Goal: Transaction & Acquisition: Purchase product/service

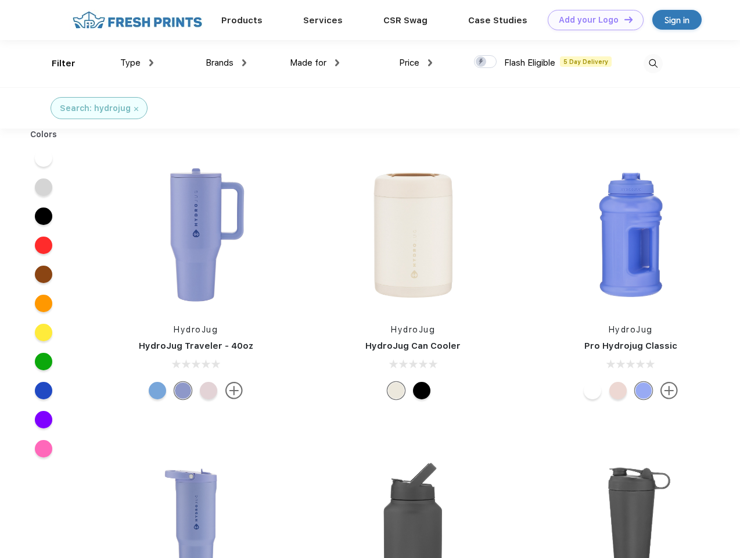
click at [591, 20] on link "Add your Logo Design Tool" at bounding box center [596, 20] width 96 height 20
click at [0, 0] on div "Design Tool" at bounding box center [0, 0] width 0 height 0
click at [623, 19] on link "Add your Logo Design Tool" at bounding box center [596, 20] width 96 height 20
click at [56, 63] on div "Filter" at bounding box center [64, 63] width 24 height 13
click at [137, 63] on span "Type" at bounding box center [130, 63] width 20 height 10
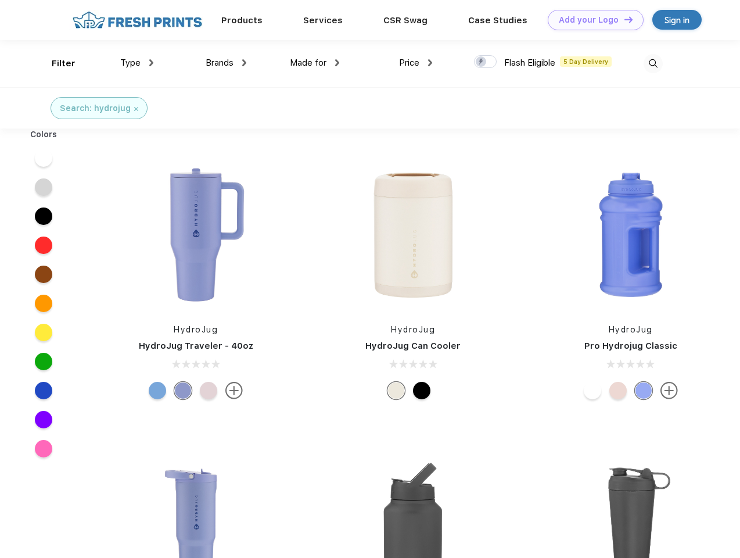
click at [226, 63] on span "Brands" at bounding box center [220, 63] width 28 height 10
click at [315, 63] on span "Made for" at bounding box center [308, 63] width 37 height 10
click at [416, 63] on span "Price" at bounding box center [409, 63] width 20 height 10
click at [486, 62] on div at bounding box center [485, 61] width 23 height 13
click at [482, 62] on input "checkbox" at bounding box center [478, 59] width 8 height 8
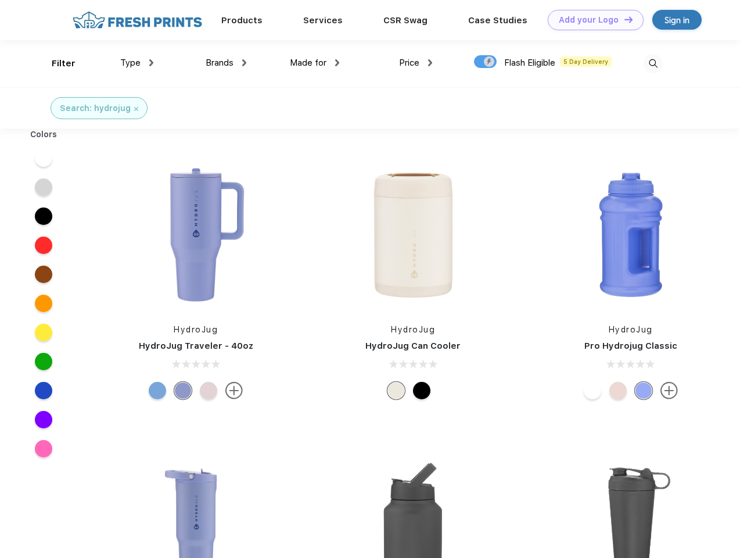
click at [653, 63] on img at bounding box center [653, 63] width 19 height 19
